Goal: Information Seeking & Learning: Understand process/instructions

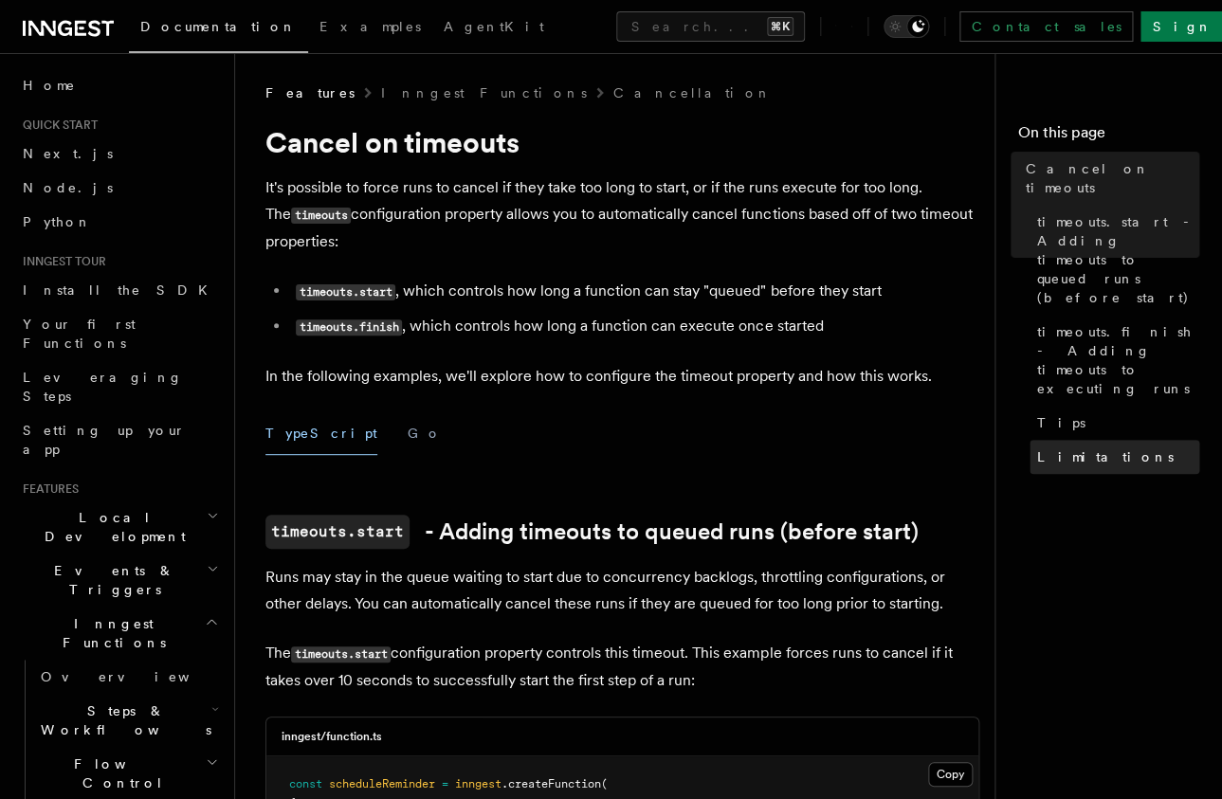
click at [1114, 440] on link "Limitations" at bounding box center [1115, 457] width 170 height 34
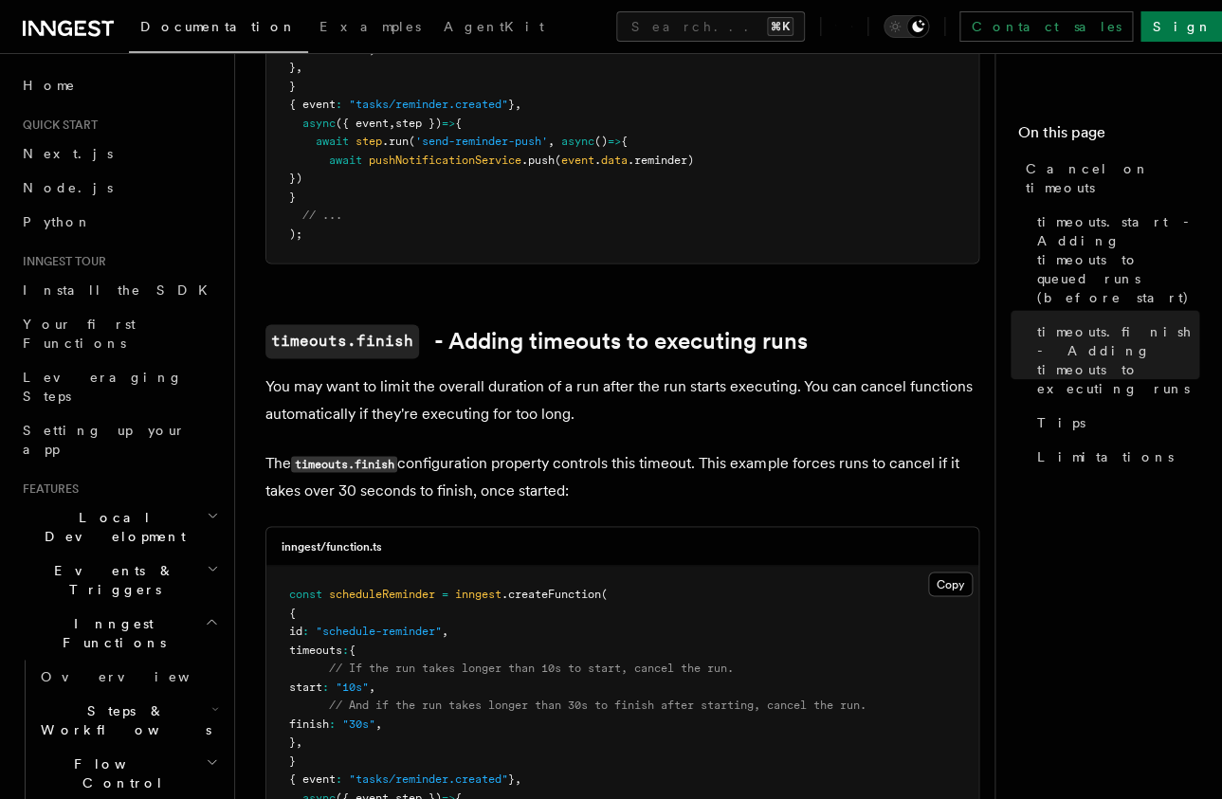
scroll to position [485, 0]
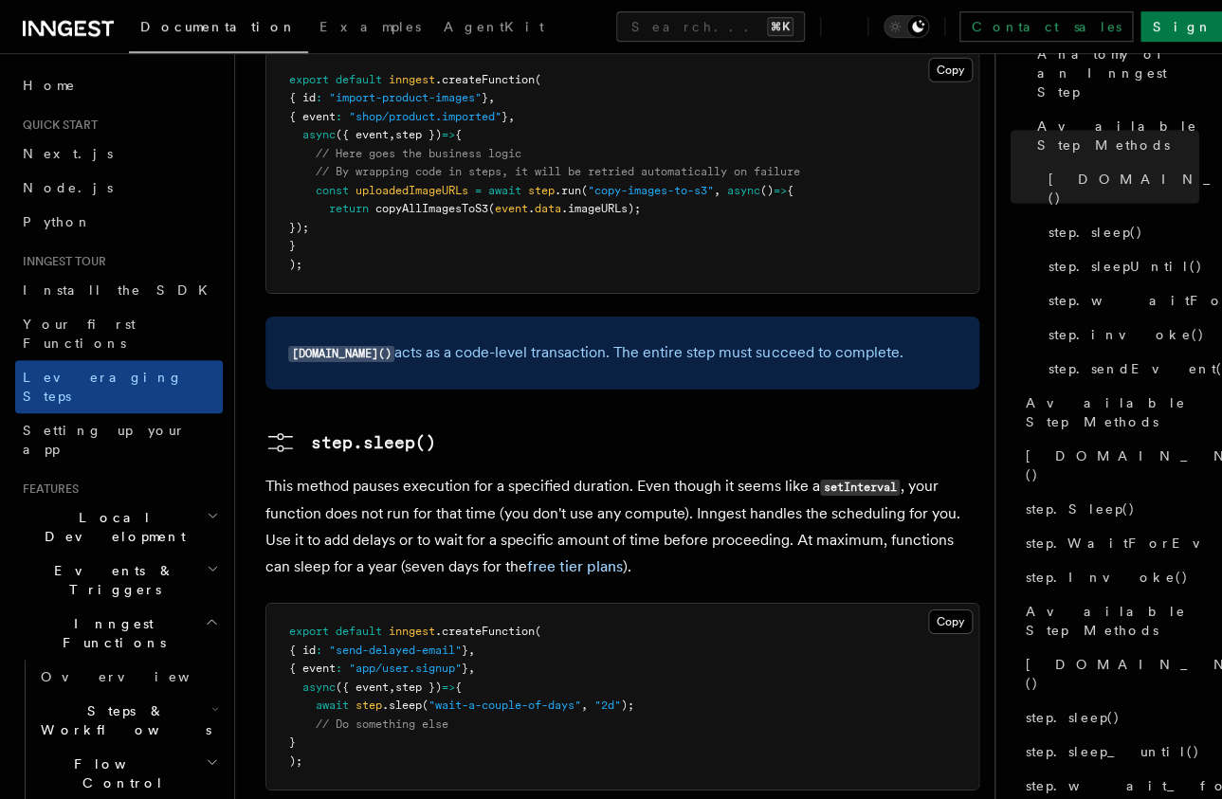
scroll to position [2776, 0]
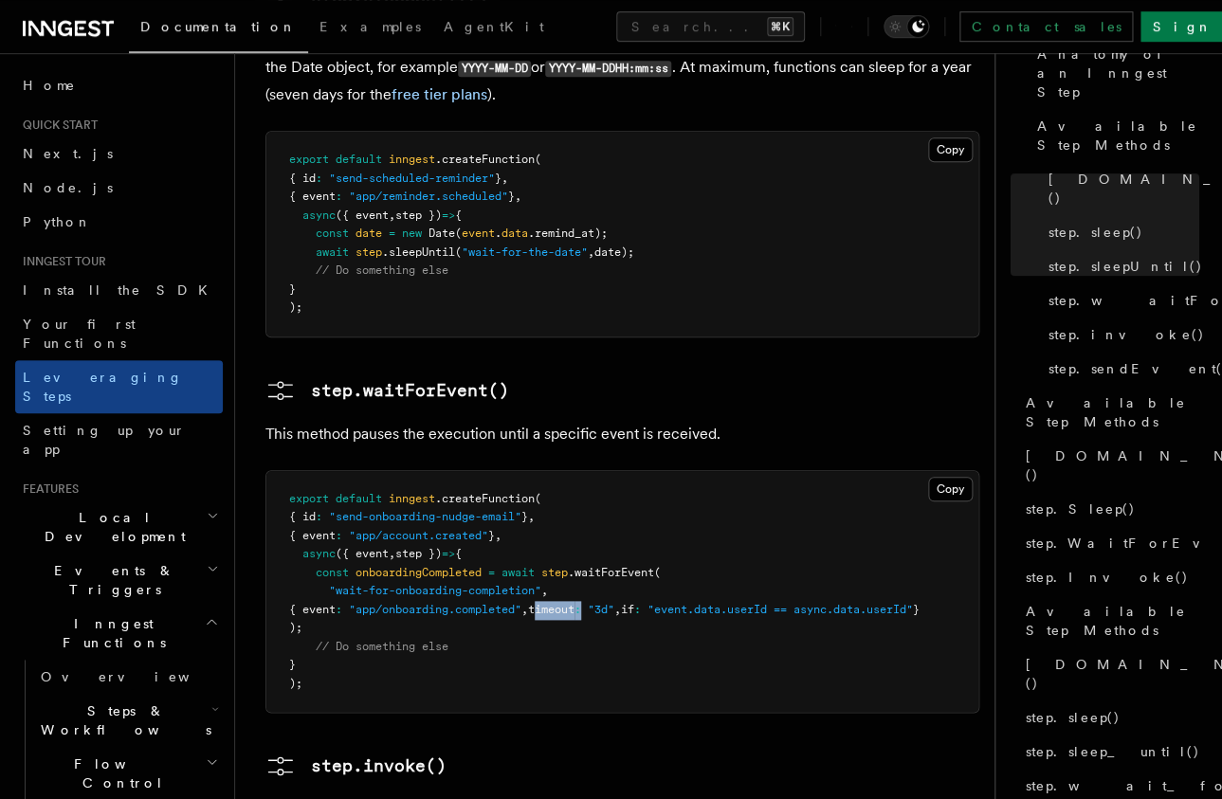
drag, startPoint x: 583, startPoint y: 509, endPoint x: 638, endPoint y: 510, distance: 55.0
click at [638, 603] on span "{ event : "app/onboarding.completed" , timeout : "3d" , if : "event.data.userId…" at bounding box center [604, 609] width 631 height 13
copy span "timeout :"
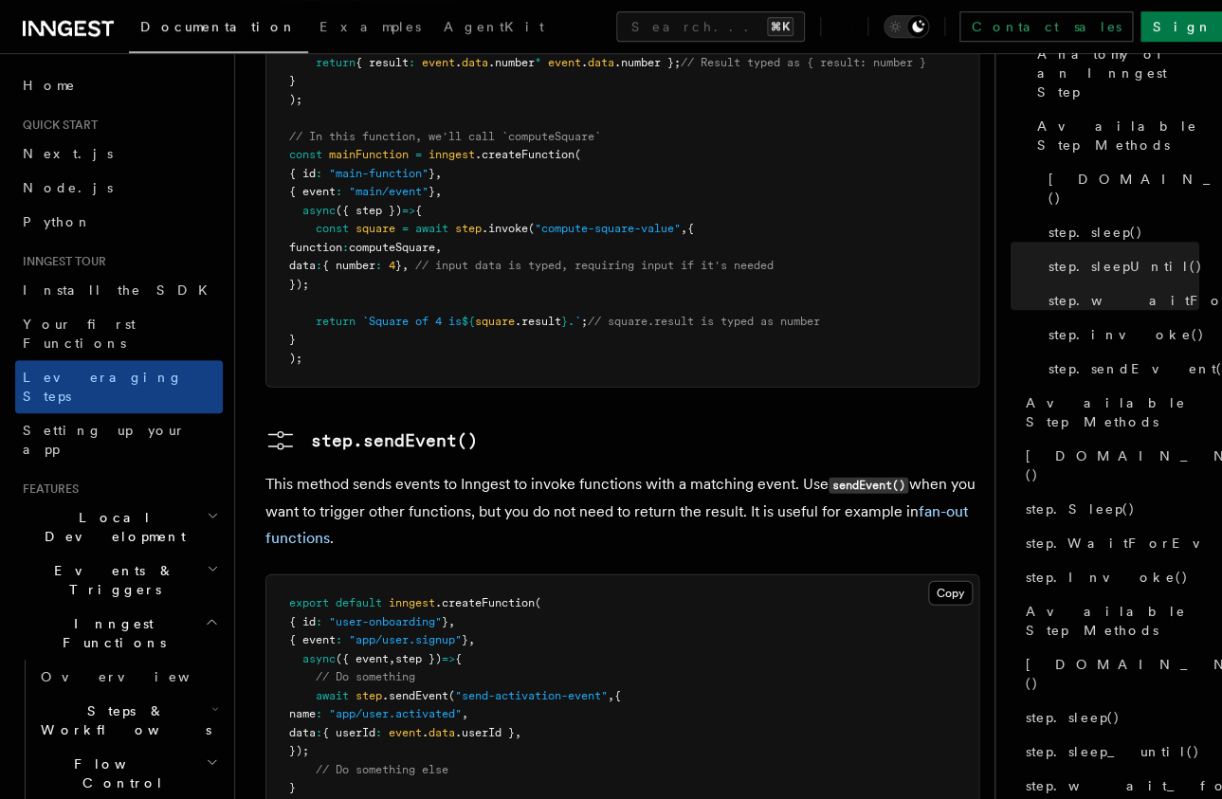
scroll to position [3813, 0]
